Goal: Task Accomplishment & Management: Use online tool/utility

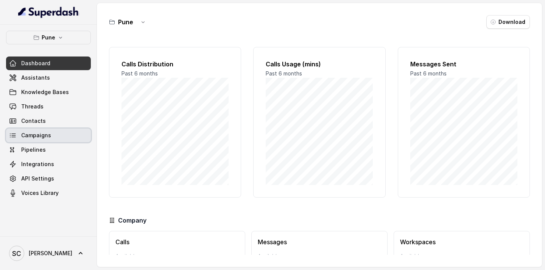
click at [34, 137] on span "Campaigns" at bounding box center [36, 135] width 30 height 8
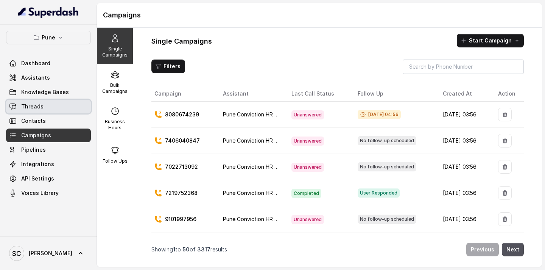
click at [39, 106] on span "Threads" at bounding box center [32, 107] width 22 height 8
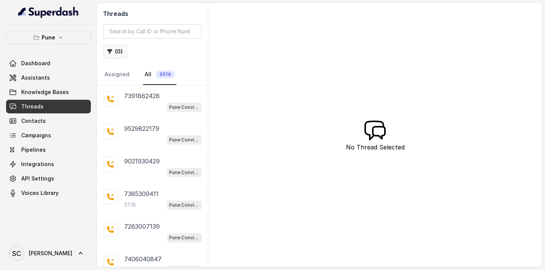
click at [111, 50] on icon "button" at bounding box center [110, 51] width 5 height 5
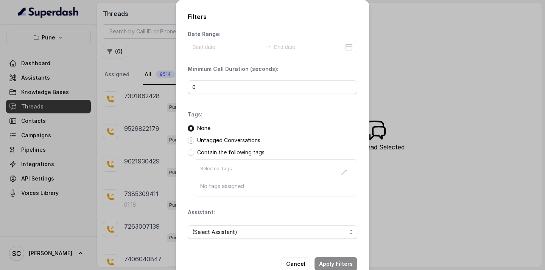
click at [191, 139] on span at bounding box center [191, 140] width 6 height 6
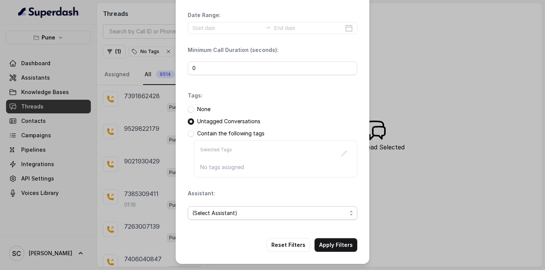
click at [228, 209] on span "(Select Assistant)" at bounding box center [269, 212] width 154 height 9
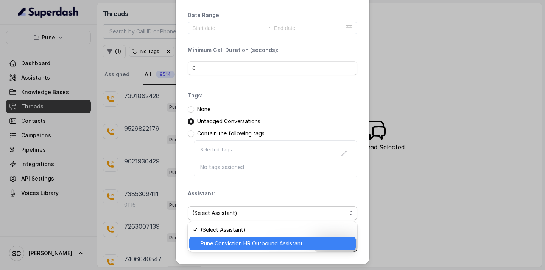
click at [217, 243] on span "Pune Conviction HR Outbound Assistant" at bounding box center [276, 243] width 151 height 9
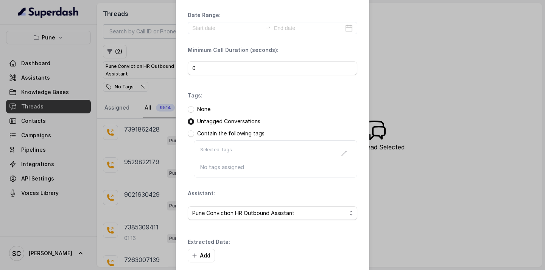
click at [337, 248] on div "Extracted Data: Add" at bounding box center [273, 250] width 170 height 24
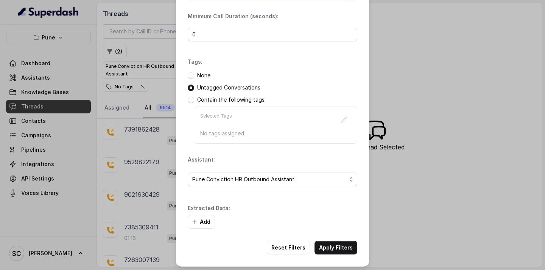
scroll to position [55, 0]
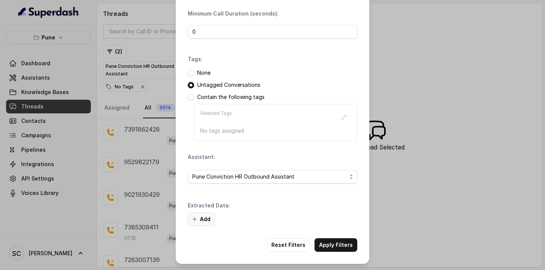
click at [197, 214] on button "Add" at bounding box center [201, 219] width 27 height 14
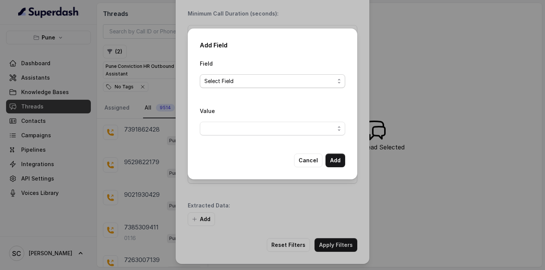
click at [262, 78] on span "Select Field" at bounding box center [269, 80] width 130 height 9
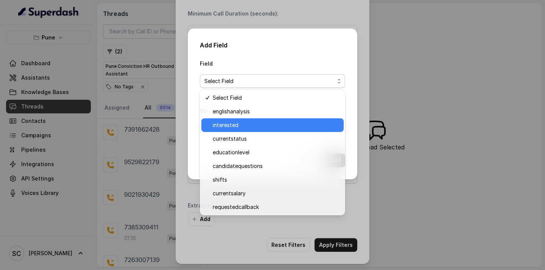
click at [250, 119] on div "interested" at bounding box center [272, 125] width 142 height 14
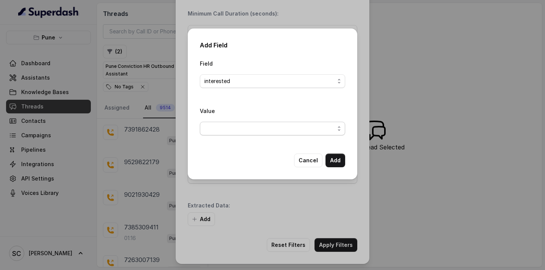
click at [243, 126] on span "button" at bounding box center [272, 129] width 145 height 14
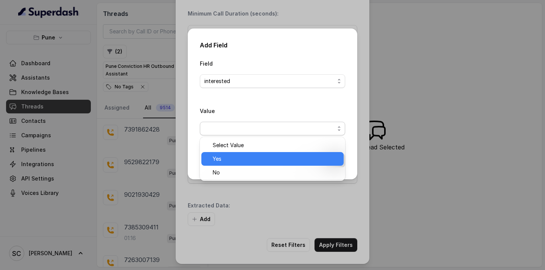
click at [232, 160] on span "Yes" at bounding box center [276, 158] width 126 height 9
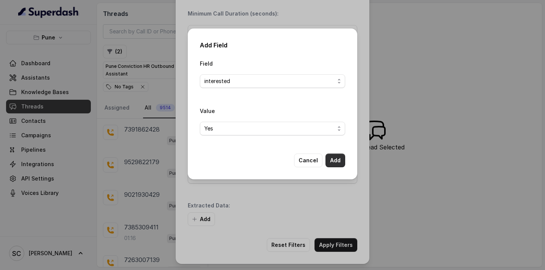
click at [340, 158] on button "Add" at bounding box center [336, 160] width 20 height 14
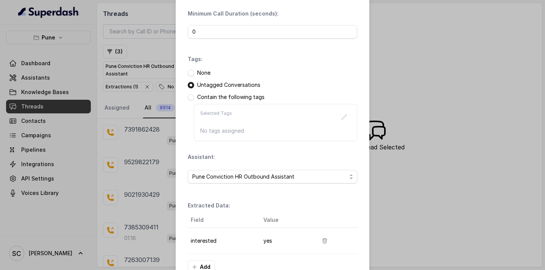
scroll to position [103, 0]
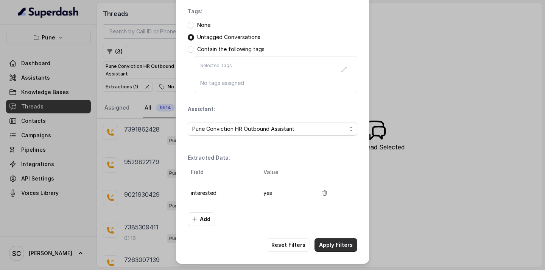
click at [333, 249] on button "Apply Filters" at bounding box center [336, 245] width 43 height 14
